Goal: Find specific page/section: Find specific page/section

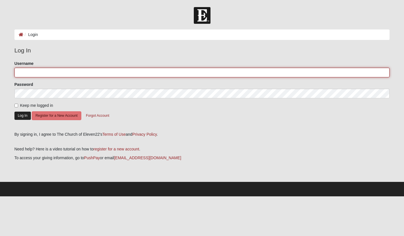
type input "[EMAIL_ADDRESS][DOMAIN_NAME]"
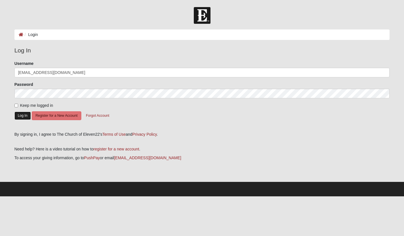
click at [21, 117] on button "Log In" at bounding box center [22, 115] width 16 height 8
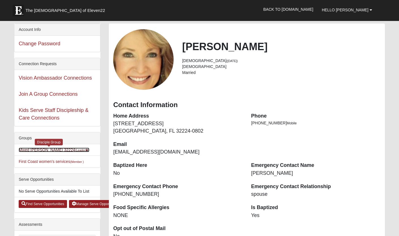
click at [49, 149] on link "Mixed Bratkovich 32224 (Leader )" at bounding box center [54, 149] width 71 height 5
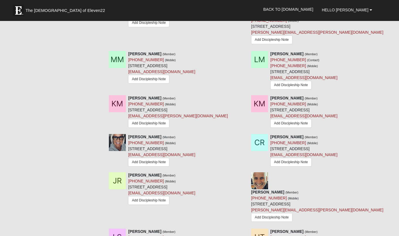
scroll to position [651, 0]
